Goal: Navigation & Orientation: Find specific page/section

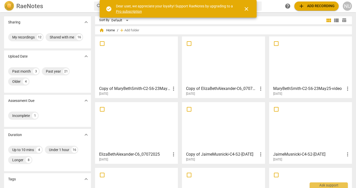
click at [244, 8] on span "close" at bounding box center [247, 9] width 6 height 6
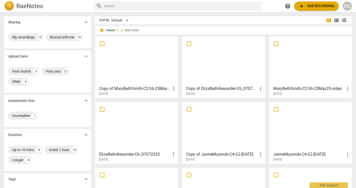
click at [179, 4] on input "text" at bounding box center [182, 6] width 156 height 8
type input "[PERSON_NAME]"
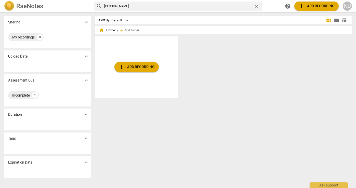
click at [255, 7] on span "close" at bounding box center [256, 6] width 5 height 5
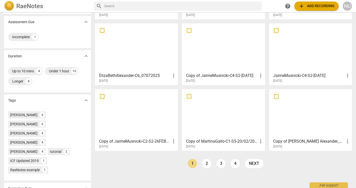
scroll to position [89, 0]
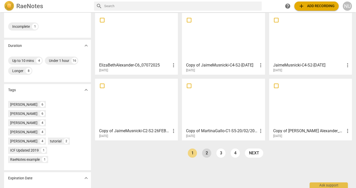
click at [204, 153] on link "2" at bounding box center [206, 153] width 9 height 9
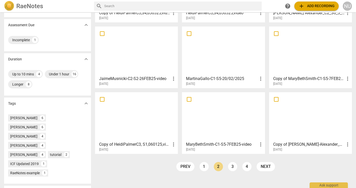
scroll to position [77, 0]
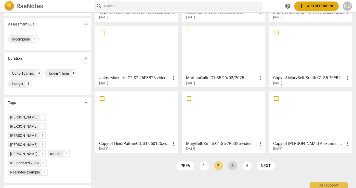
click at [232, 166] on link "3" at bounding box center [232, 166] width 9 height 9
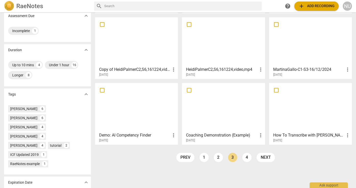
scroll to position [89, 0]
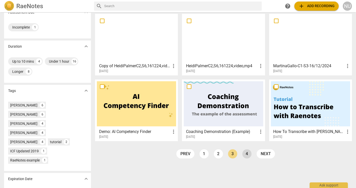
click at [247, 153] on link "4" at bounding box center [247, 154] width 9 height 9
